Goal: Task Accomplishment & Management: Complete application form

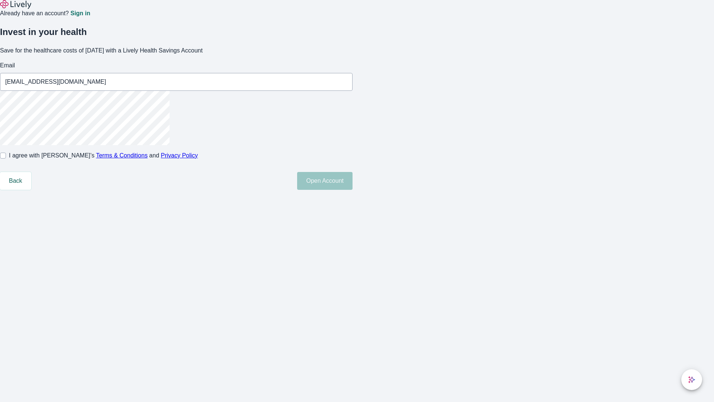
click at [6, 158] on input "I agree with Lively’s Terms & Conditions and Privacy Policy" at bounding box center [3, 156] width 6 height 6
checkbox input "true"
click at [353, 190] on button "Open Account" at bounding box center [324, 181] width 55 height 18
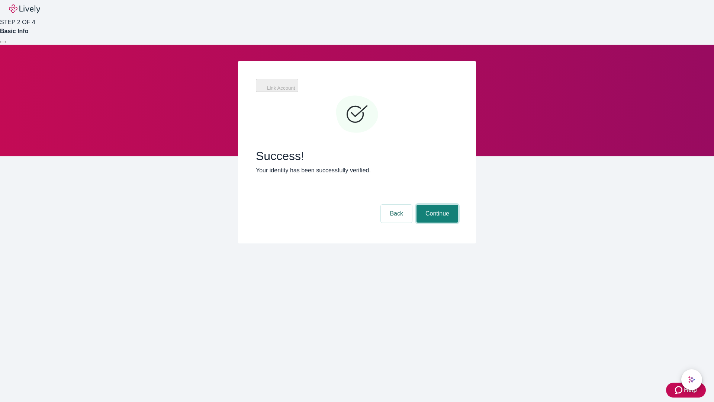
click at [436, 205] on button "Continue" at bounding box center [438, 214] width 42 height 18
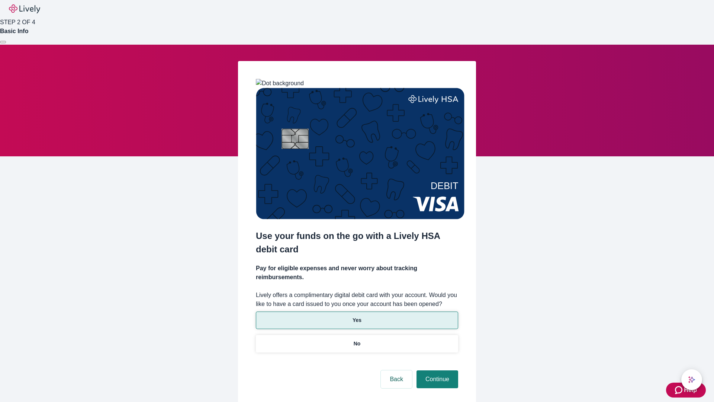
click at [357, 316] on p "Yes" at bounding box center [357, 320] width 9 height 8
click at [436, 370] on button "Continue" at bounding box center [438, 379] width 42 height 18
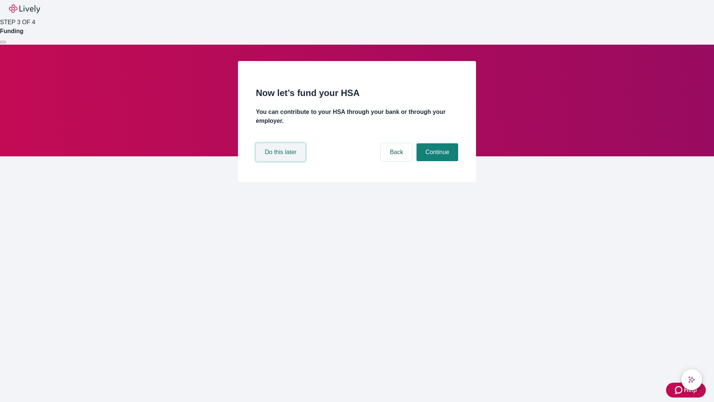
click at [282, 161] on button "Do this later" at bounding box center [280, 152] width 49 height 18
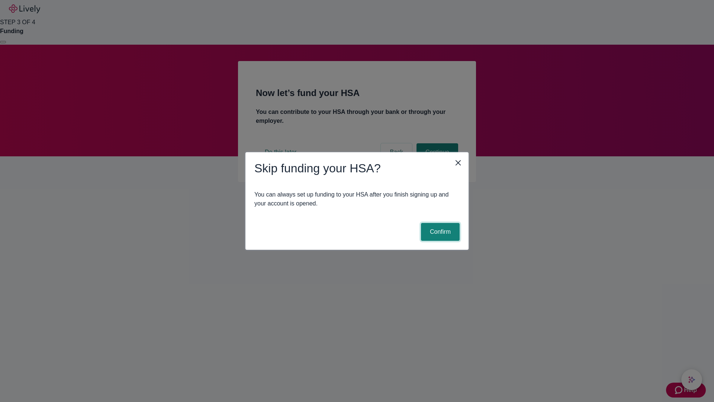
click at [439, 232] on button "Confirm" at bounding box center [440, 232] width 39 height 18
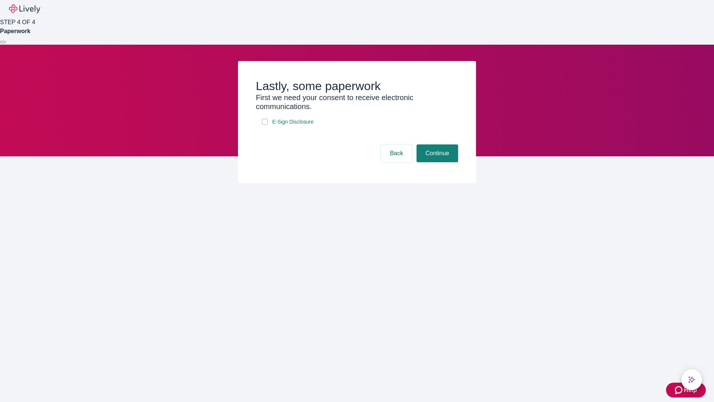
click at [265, 125] on input "E-Sign Disclosure" at bounding box center [265, 122] width 6 height 6
checkbox input "true"
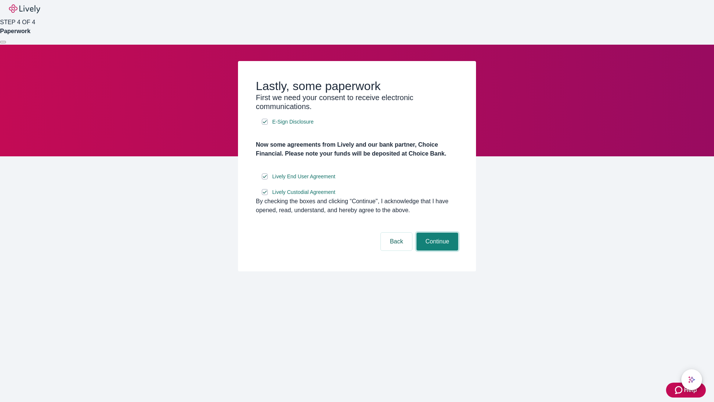
click at [436, 250] on button "Continue" at bounding box center [438, 242] width 42 height 18
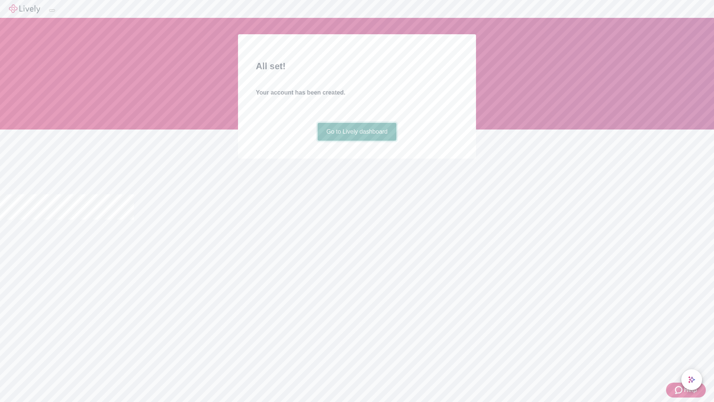
click at [357, 141] on link "Go to Lively dashboard" at bounding box center [357, 132] width 79 height 18
